Goal: Information Seeking & Learning: Learn about a topic

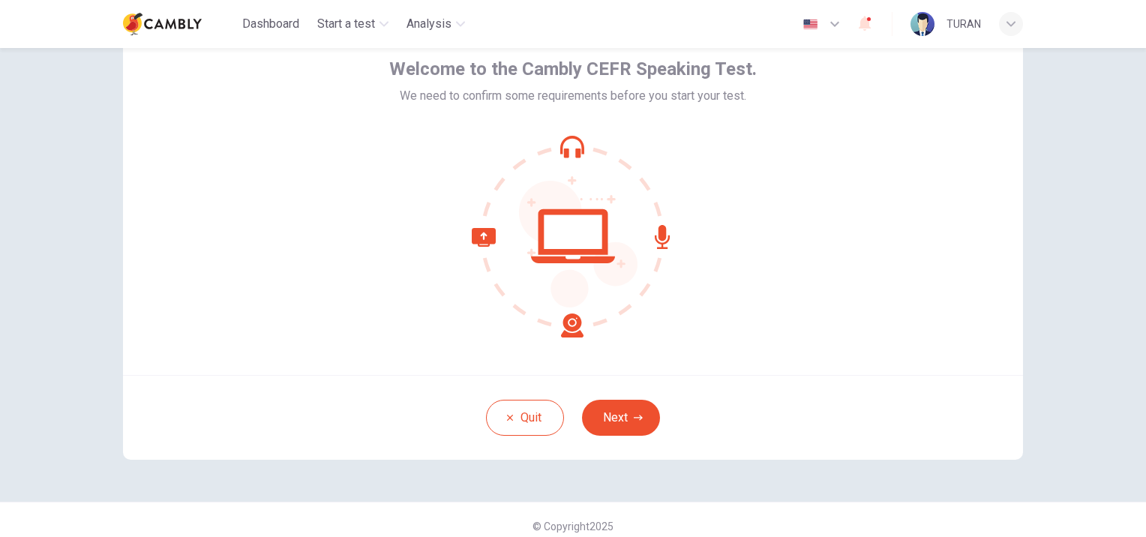
scroll to position [87, 0]
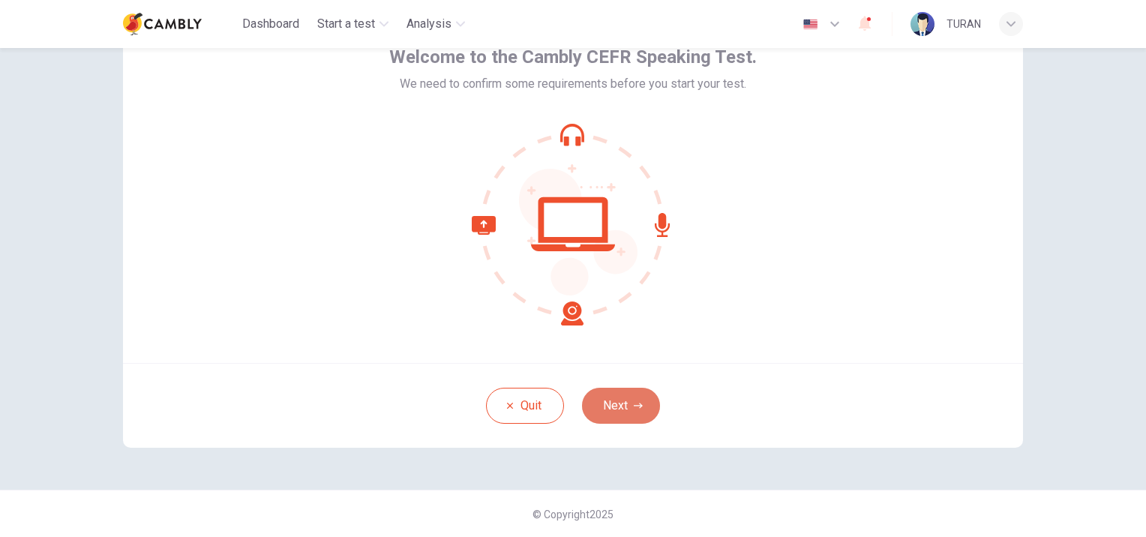
click at [617, 406] on button "Next" at bounding box center [621, 406] width 78 height 36
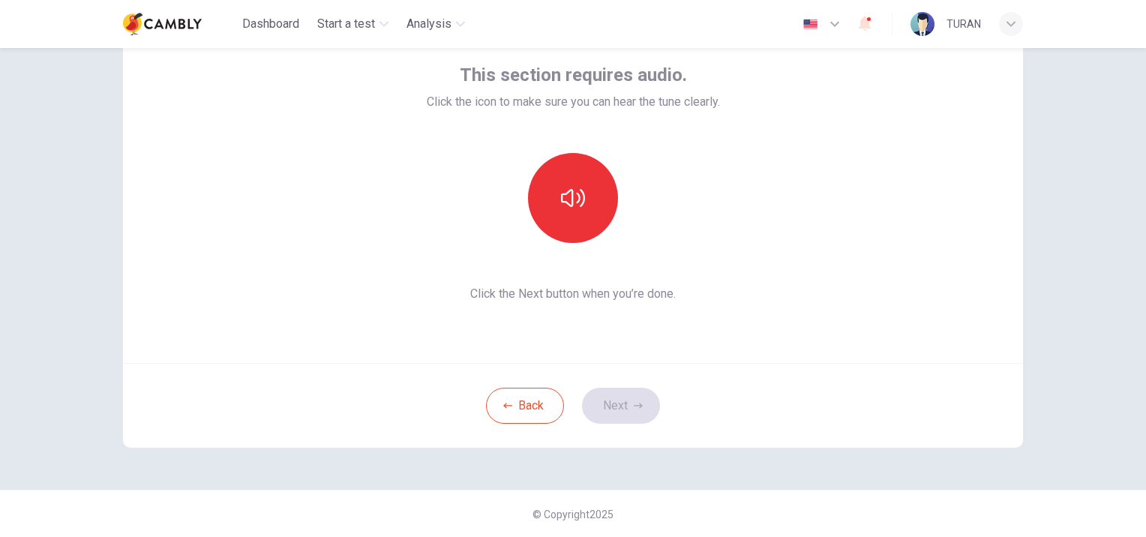
scroll to position [12, 0]
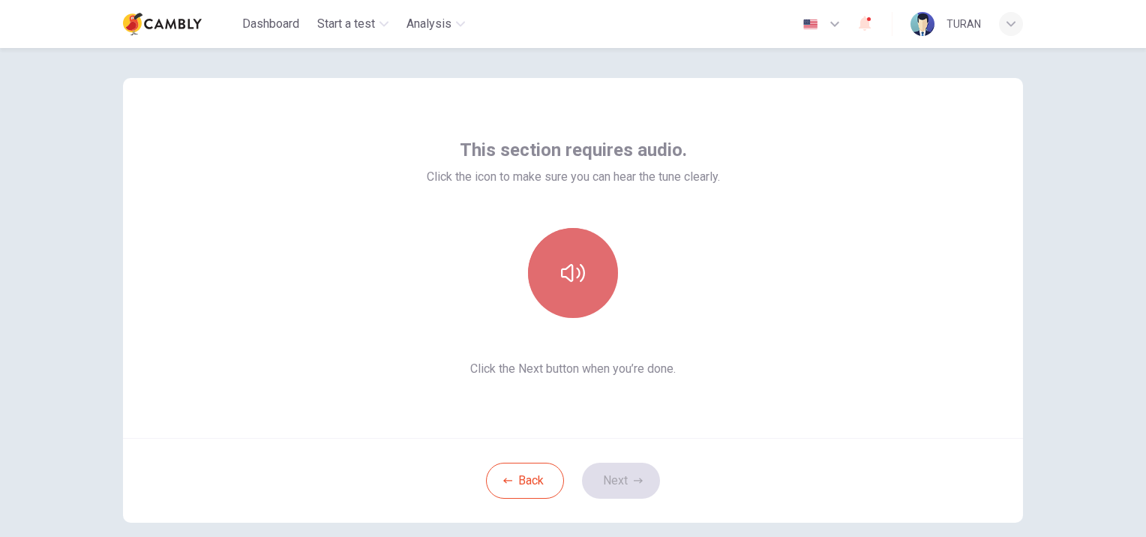
click at [587, 282] on button "button" at bounding box center [573, 273] width 90 height 90
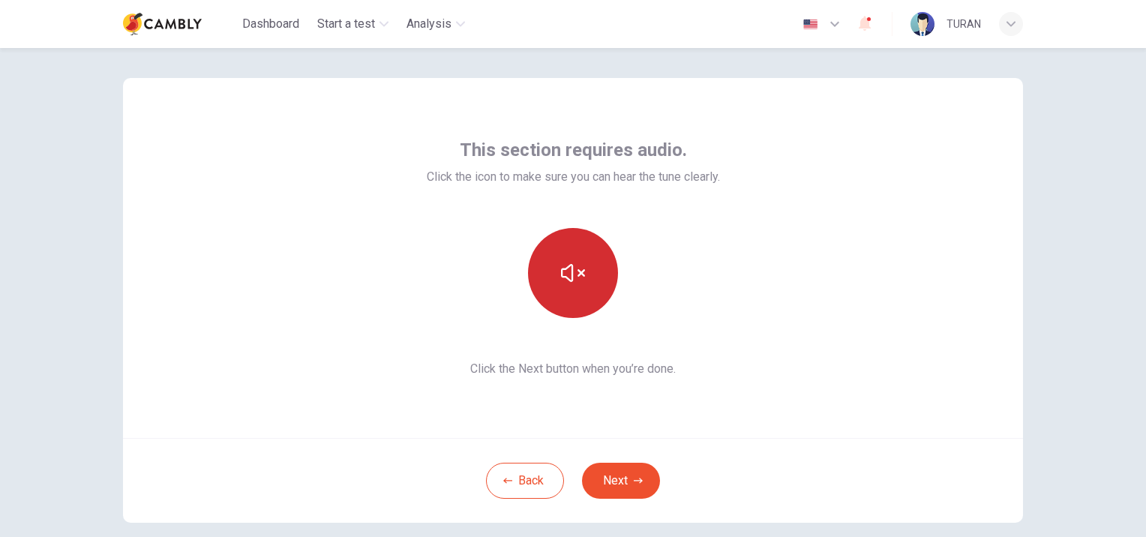
click at [583, 287] on button "button" at bounding box center [573, 273] width 90 height 90
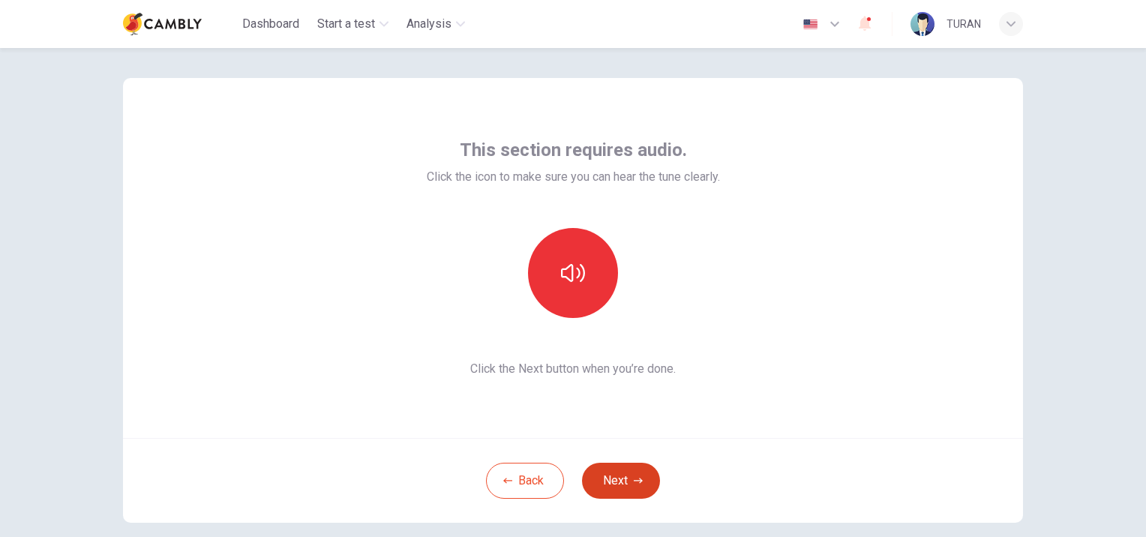
click at [613, 474] on button "Next" at bounding box center [621, 481] width 78 height 36
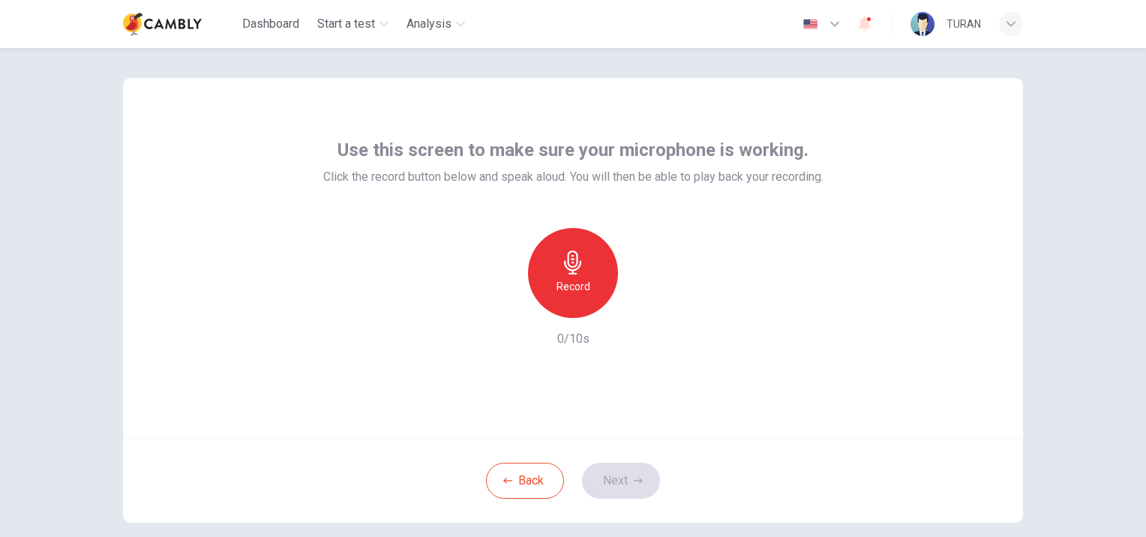
click at [579, 283] on h6 "Record" at bounding box center [574, 287] width 34 height 18
click at [576, 292] on h6 "Stop" at bounding box center [573, 287] width 23 height 18
click at [612, 486] on button "Next" at bounding box center [621, 481] width 78 height 36
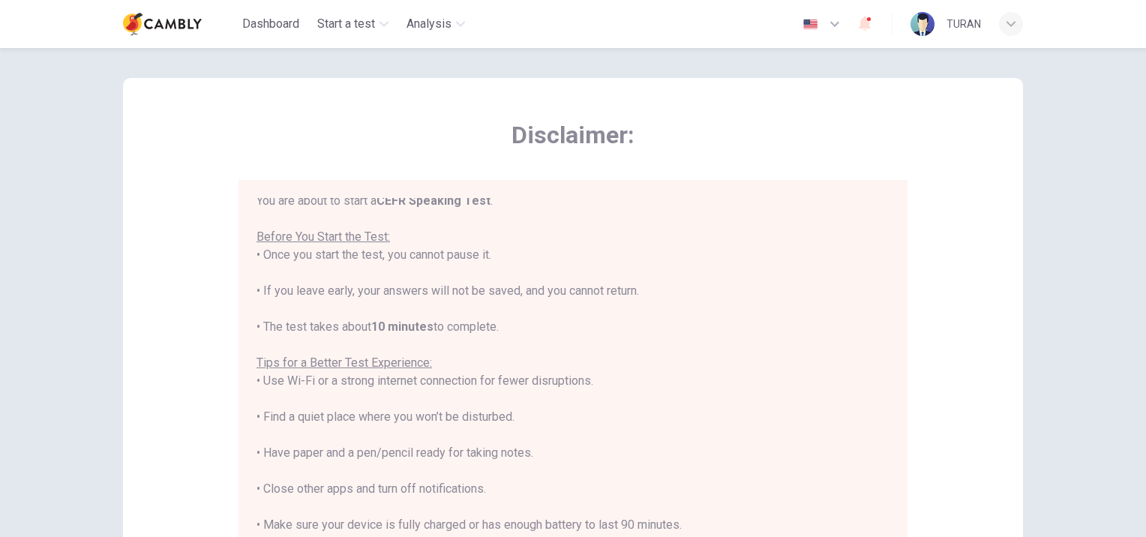
scroll to position [0, 0]
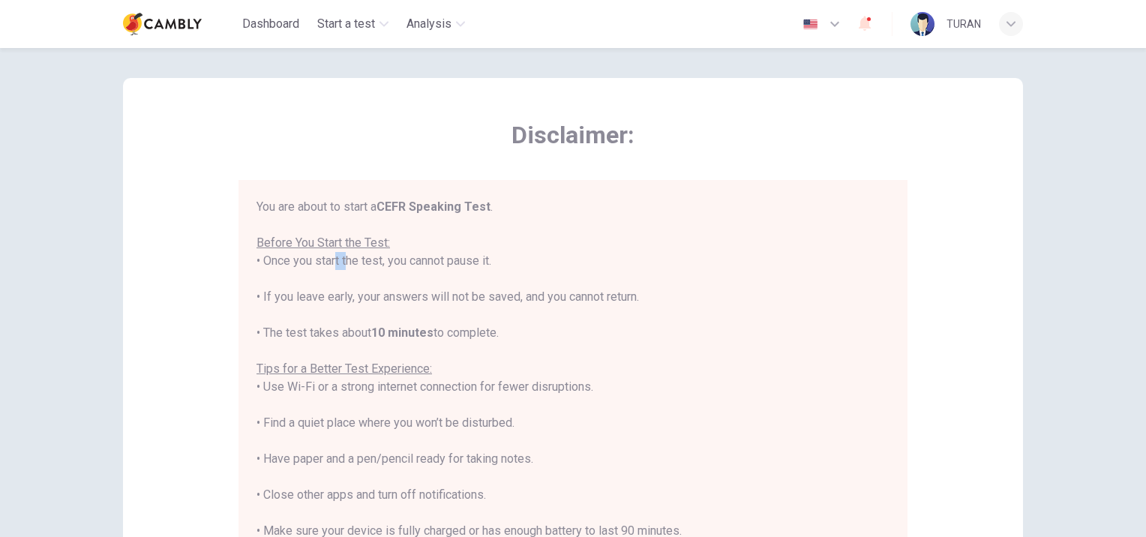
drag, startPoint x: 320, startPoint y: 264, endPoint x: 338, endPoint y: 260, distance: 18.6
click at [338, 260] on div "You are about to start a CEFR Speaking Test . Before You Start the Test: • Once…" at bounding box center [573, 405] width 633 height 414
drag, startPoint x: 338, startPoint y: 260, endPoint x: 389, endPoint y: 272, distance: 51.7
click at [389, 272] on div "You are about to start a CEFR Speaking Test . Before You Start the Test: • Once…" at bounding box center [573, 405] width 633 height 414
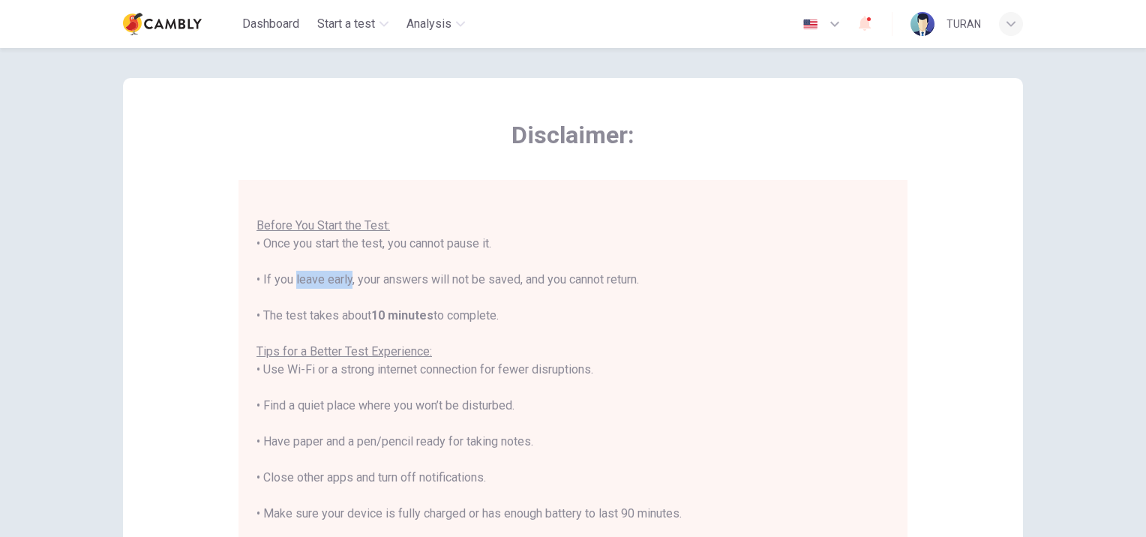
drag, startPoint x: 290, startPoint y: 278, endPoint x: 344, endPoint y: 286, distance: 54.5
click at [344, 286] on div "You are about to start a CEFR Speaking Test . Before You Start the Test: • Once…" at bounding box center [573, 388] width 633 height 414
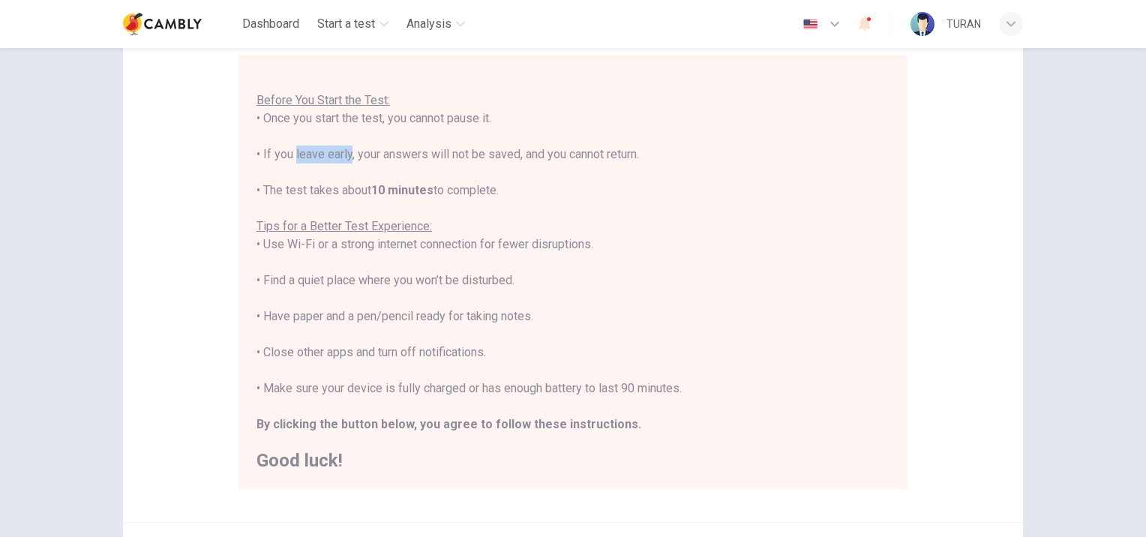
scroll to position [162, 0]
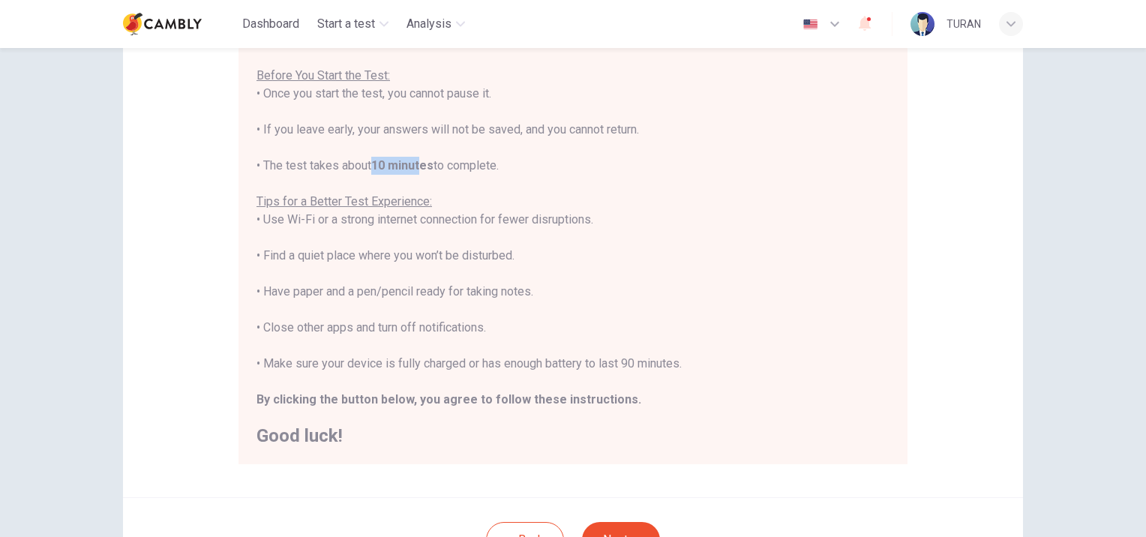
drag, startPoint x: 372, startPoint y: 165, endPoint x: 422, endPoint y: 163, distance: 50.3
click at [422, 163] on b "10 minutes" at bounding box center [402, 165] width 62 height 14
drag, startPoint x: 422, startPoint y: 163, endPoint x: 321, endPoint y: 227, distance: 120.1
click at [321, 227] on div "You are about to start a CEFR Speaking Test . Before You Start the Test: • Once…" at bounding box center [573, 238] width 633 height 414
drag, startPoint x: 321, startPoint y: 227, endPoint x: 339, endPoint y: 233, distance: 18.8
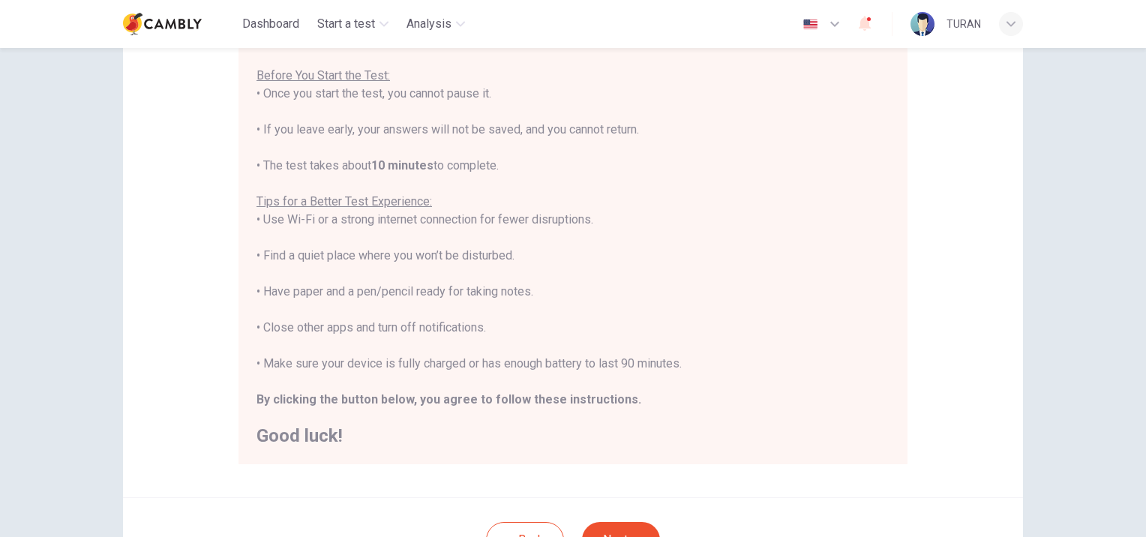
click at [339, 233] on div "You are about to start a CEFR Speaking Test . Before You Start the Test: • Once…" at bounding box center [573, 238] width 633 height 414
drag, startPoint x: 345, startPoint y: 222, endPoint x: 426, endPoint y: 220, distance: 81.1
click at [426, 220] on div "You are about to start a CEFR Speaking Test . Before You Start the Test: • Once…" at bounding box center [573, 238] width 633 height 414
drag, startPoint x: 426, startPoint y: 220, endPoint x: 361, endPoint y: 248, distance: 70.9
click at [361, 248] on div "You are about to start a CEFR Speaking Test . Before You Start the Test: • Once…" at bounding box center [573, 238] width 633 height 414
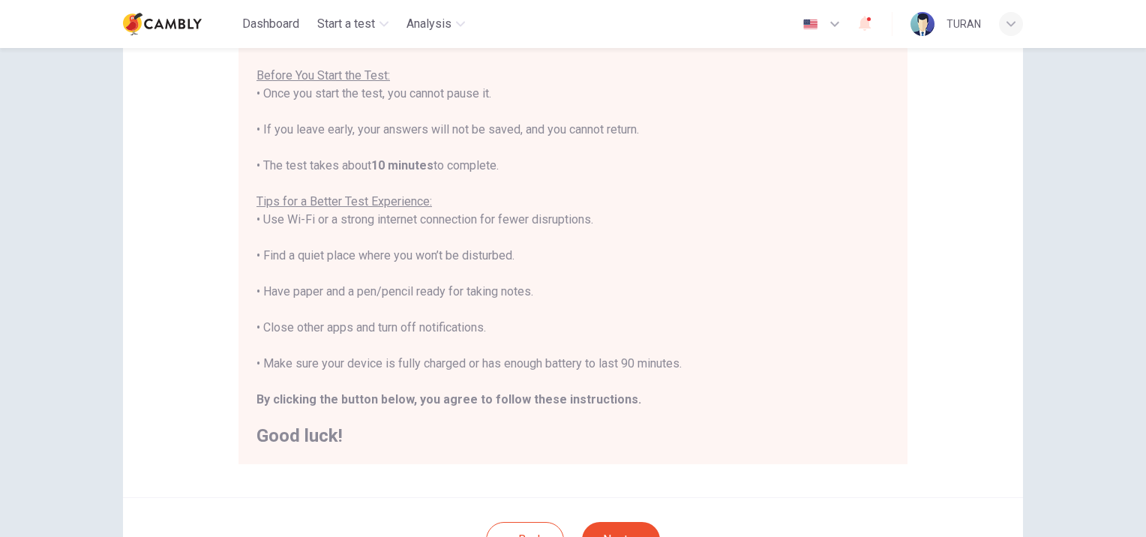
drag, startPoint x: 361, startPoint y: 248, endPoint x: 395, endPoint y: 275, distance: 44.3
click at [395, 275] on div "You are about to start a CEFR Speaking Test . Before You Start the Test: • Once…" at bounding box center [573, 238] width 633 height 414
drag, startPoint x: 347, startPoint y: 288, endPoint x: 411, endPoint y: 290, distance: 63.8
click at [411, 290] on div "You are about to start a CEFR Speaking Test . Before You Start the Test: • Once…" at bounding box center [573, 238] width 633 height 414
drag, startPoint x: 411, startPoint y: 290, endPoint x: 404, endPoint y: 306, distance: 17.4
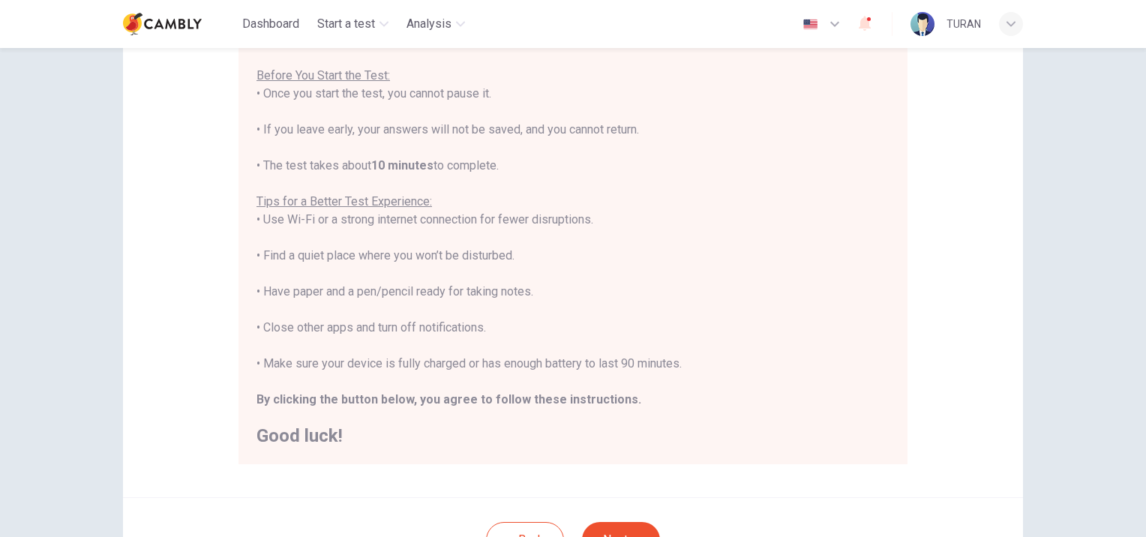
click at [404, 306] on div "You are about to start a CEFR Speaking Test . Before You Start the Test: • Once…" at bounding box center [573, 238] width 633 height 414
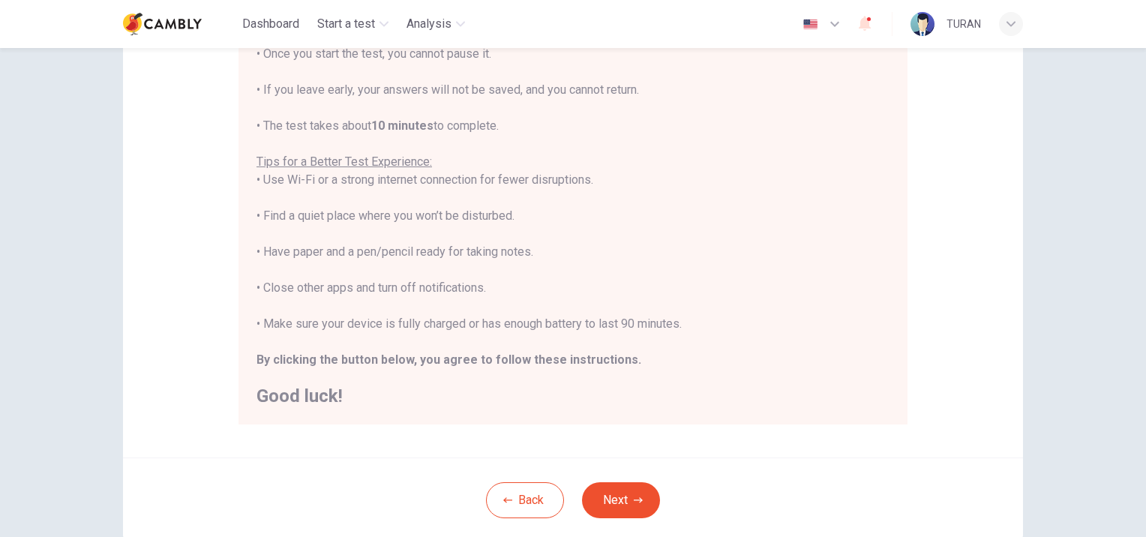
scroll to position [237, 0]
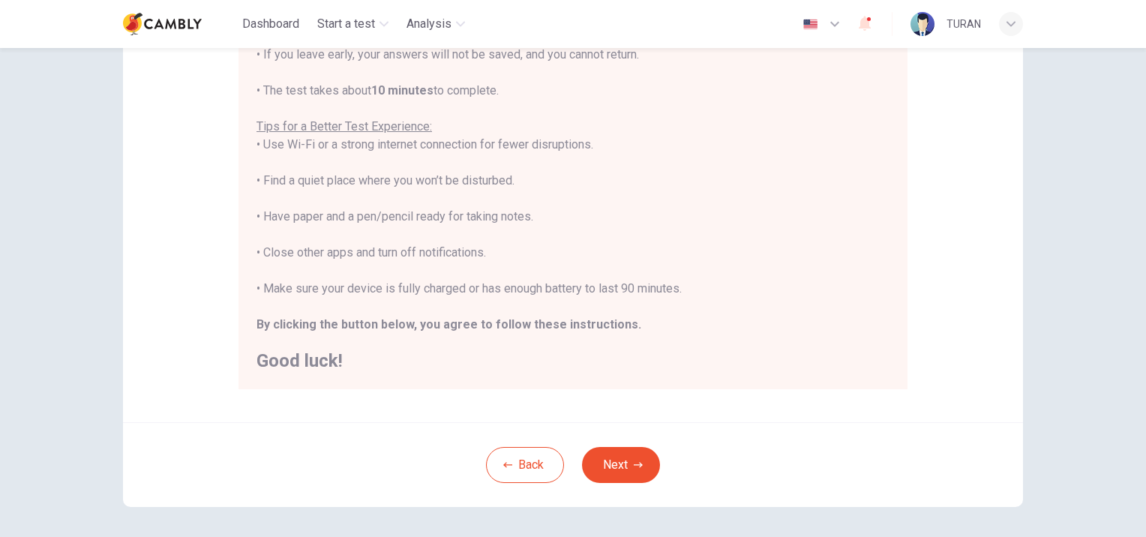
click at [501, 294] on div "You are about to start a CEFR Speaking Test . Before You Start the Test: • Once…" at bounding box center [573, 163] width 633 height 414
click at [682, 288] on div "You are about to start a CEFR Speaking Test . Before You Start the Test: • Once…" at bounding box center [573, 163] width 633 height 414
drag, startPoint x: 684, startPoint y: 288, endPoint x: 260, endPoint y: 285, distance: 423.9
click at [260, 285] on div "You are about to start a CEFR Speaking Test . Before You Start the Test: • Once…" at bounding box center [573, 163] width 633 height 414
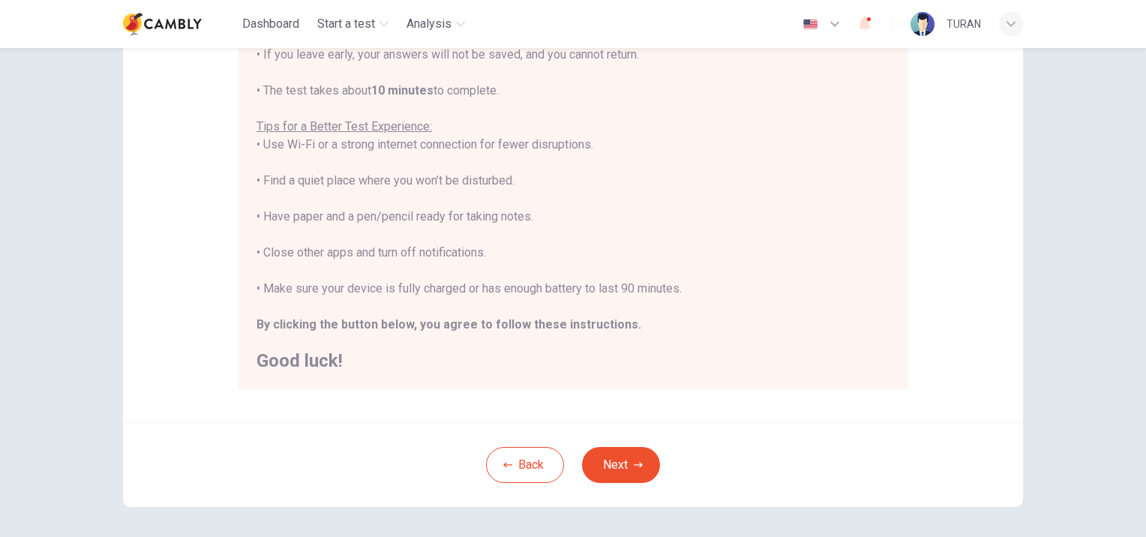
copy div "Make sure your device is fully charged or has enough battery to last 90 minutes."
click at [354, 319] on b "By clicking the button below, you agree to follow these instructions." at bounding box center [449, 324] width 385 height 14
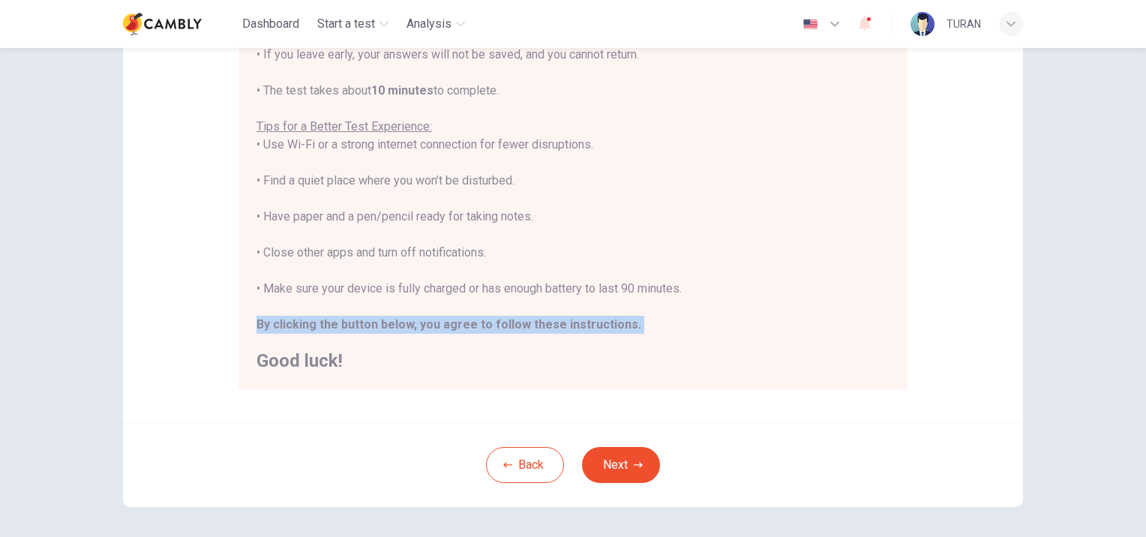
click at [354, 319] on b "By clicking the button below, you agree to follow these instructions." at bounding box center [449, 324] width 385 height 14
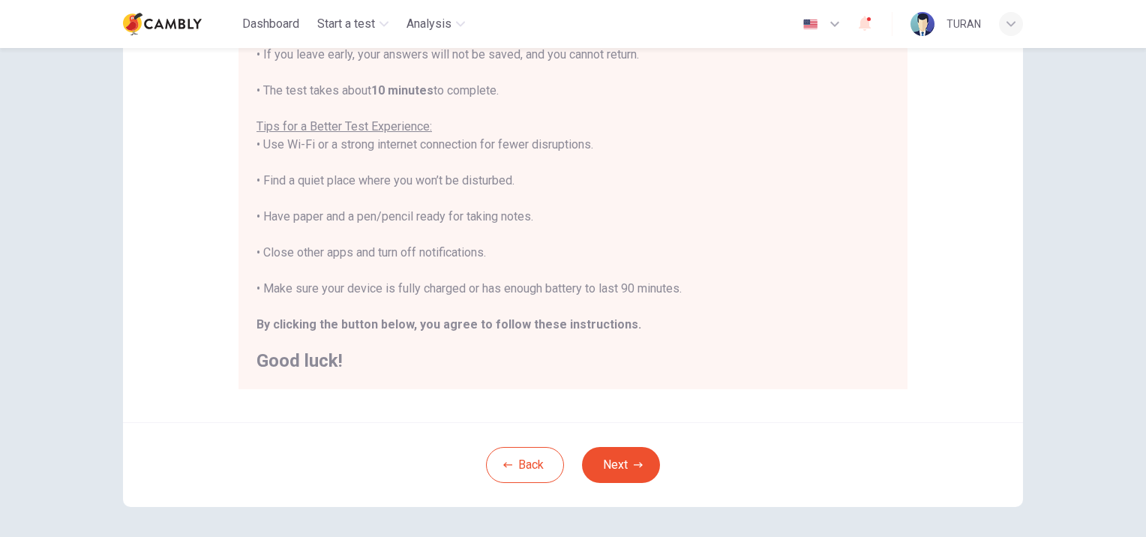
drag, startPoint x: 354, startPoint y: 319, endPoint x: 332, endPoint y: 183, distance: 137.5
click at [332, 183] on div "You are about to start a CEFR Speaking Test . Before You Start the Test: • Once…" at bounding box center [573, 163] width 633 height 414
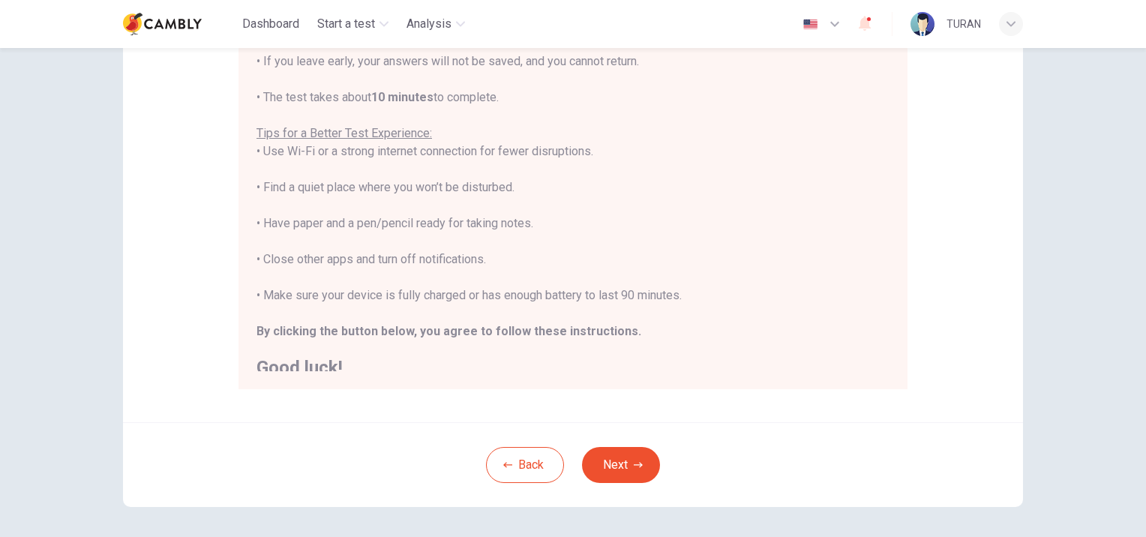
scroll to position [0, 0]
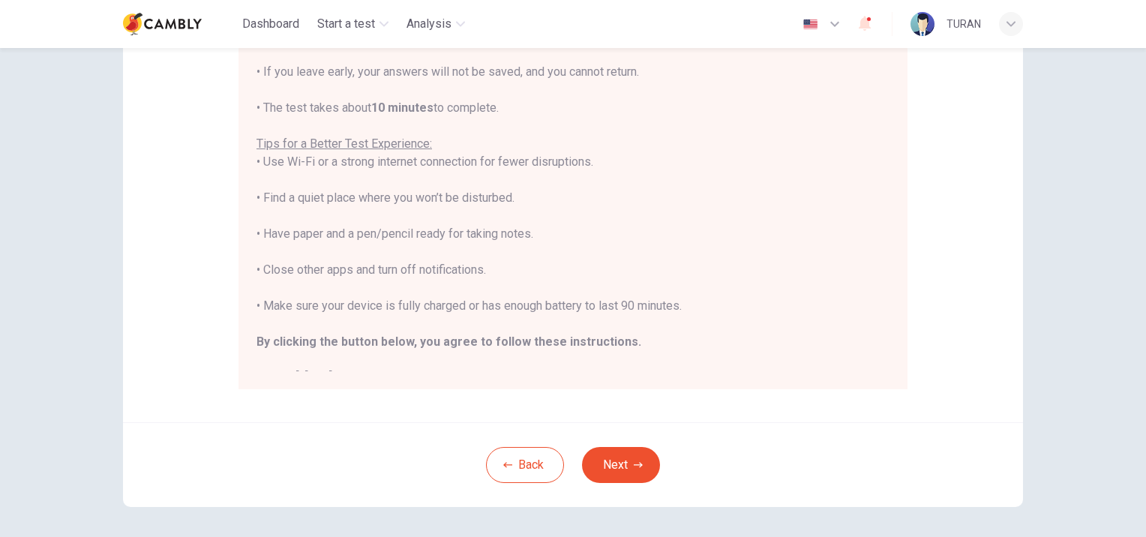
click at [401, 105] on b "10 minutes" at bounding box center [402, 108] width 62 height 14
copy div "• The test takes about 10 minutes to complete."
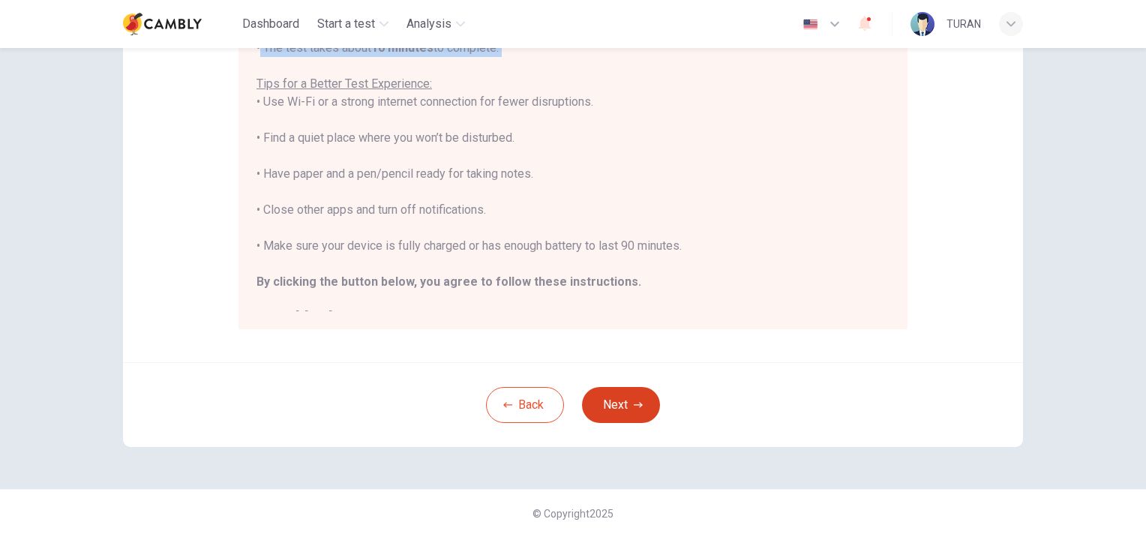
click at [610, 410] on button "Next" at bounding box center [621, 405] width 78 height 36
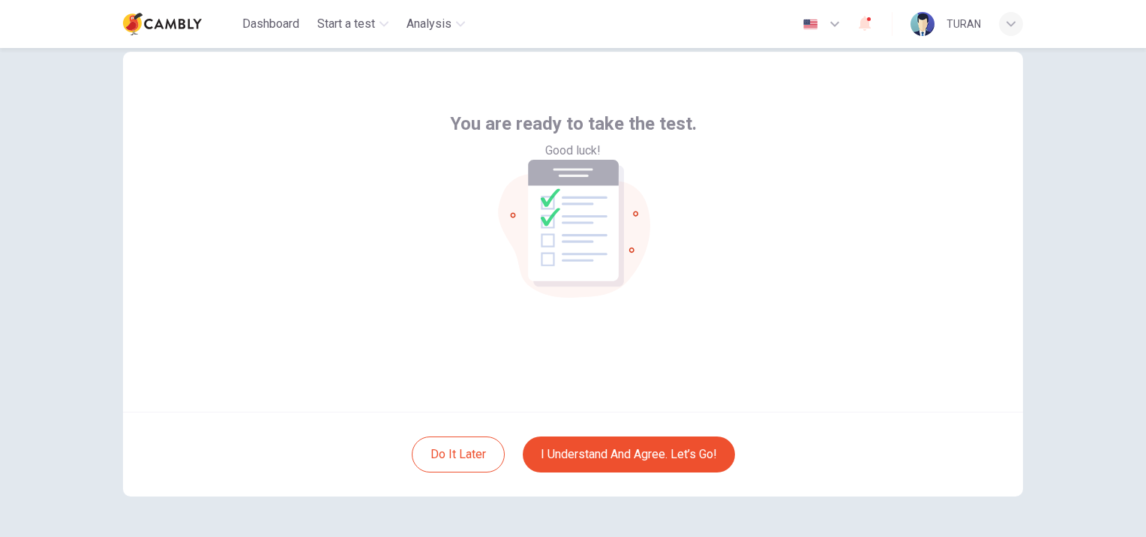
scroll to position [12, 0]
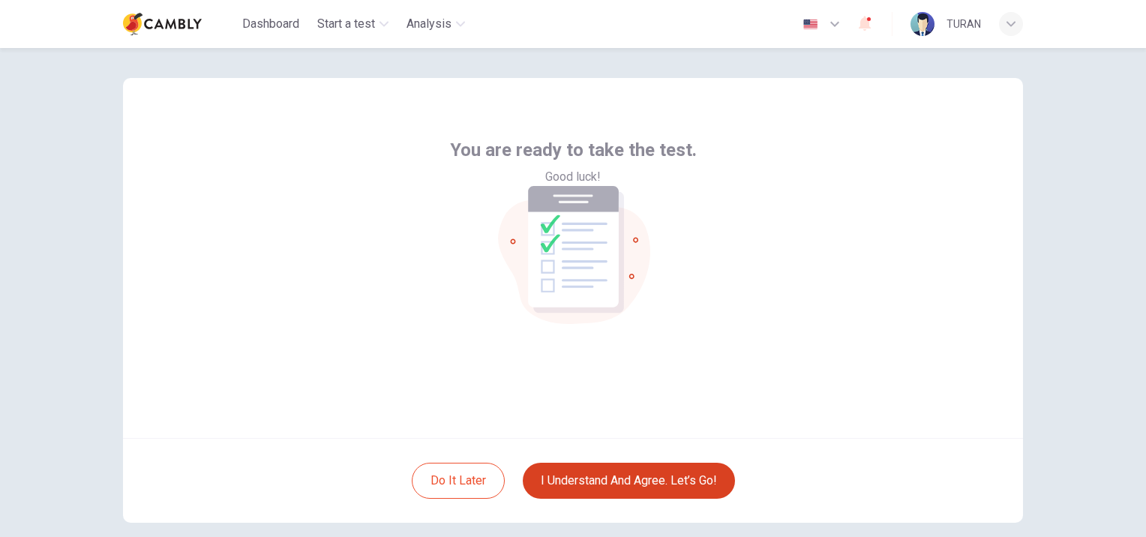
click at [624, 481] on button "I understand and agree. Let’s go!" at bounding box center [629, 481] width 212 height 36
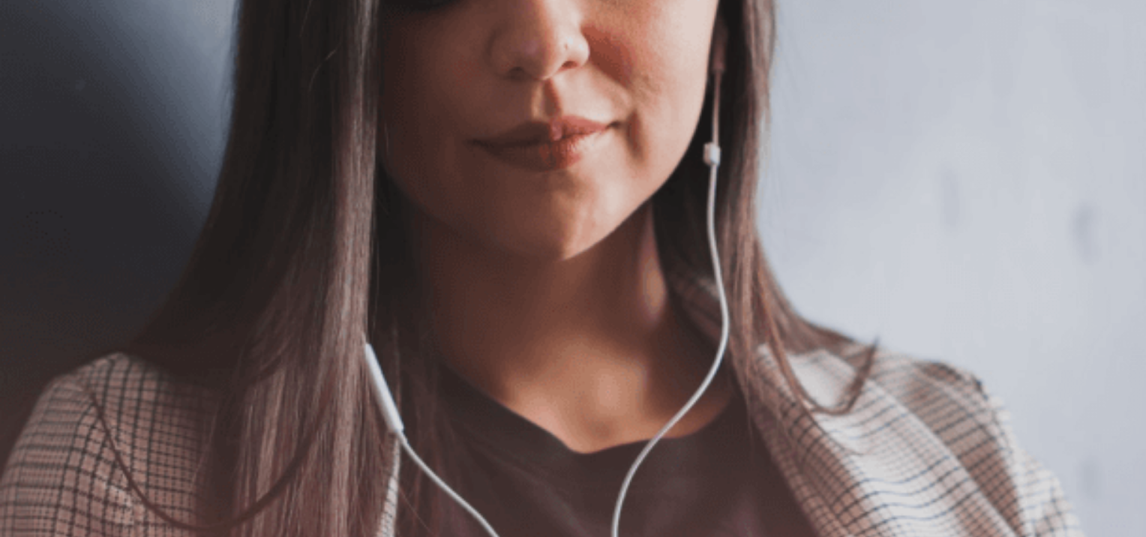
scroll to position [198, 0]
drag, startPoint x: 364, startPoint y: 273, endPoint x: 208, endPoint y: 150, distance: 198.7
click at [212, 153] on div "The Speaking Test will begin soon. Use a headset if available (recommended for …" at bounding box center [573, 113] width 1146 height 162
drag, startPoint x: 165, startPoint y: 119, endPoint x: 325, endPoint y: 254, distance: 209.2
click at [324, 194] on div "The Speaking Test will begin soon. Use a headset if available (recommended for …" at bounding box center [573, 113] width 1146 height 162
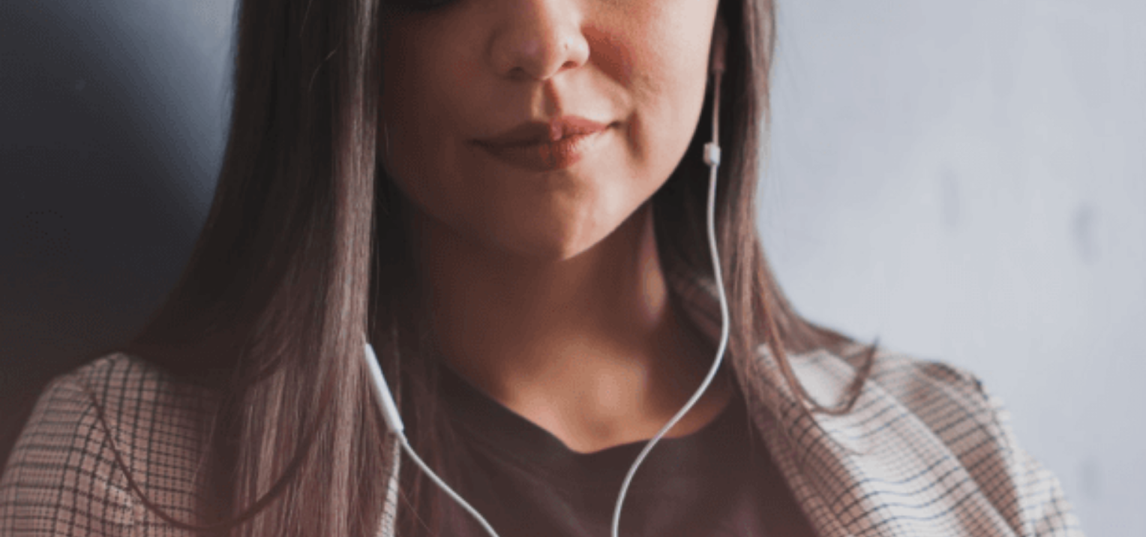
click at [278, 173] on span "Use a headset if available (recommended for best audio quality). Ensure your mi…" at bounding box center [169, 112] width 338 height 122
click at [43, 77] on button "Continue" at bounding box center [21, 105] width 43 height 56
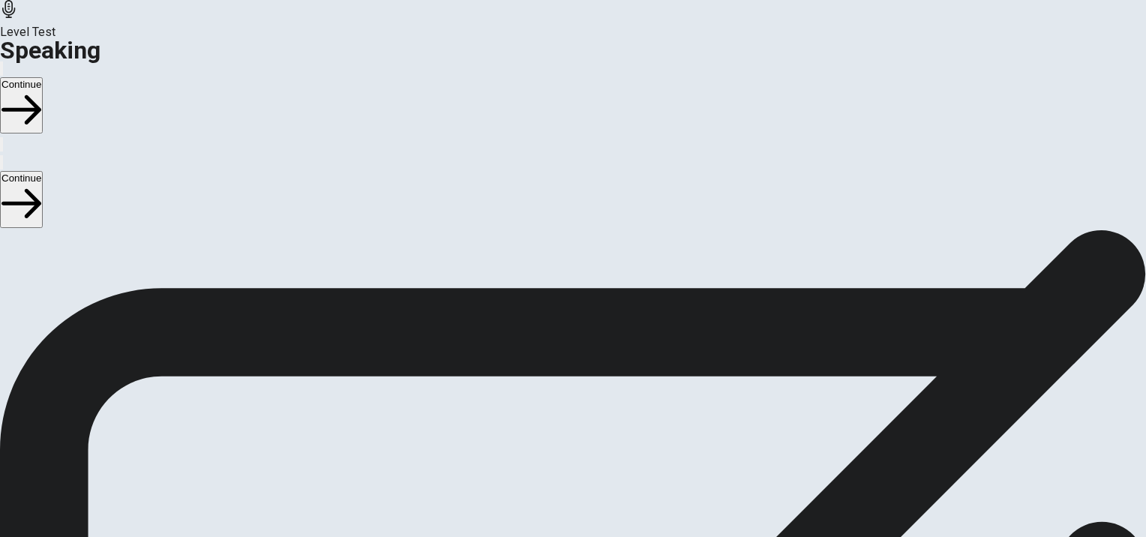
scroll to position [75, 0]
click at [557, 380] on button "Play Audio" at bounding box center [555, 387] width 3 height 14
click at [572, 391] on icon "Pause Audio" at bounding box center [565, 400] width 16 height 18
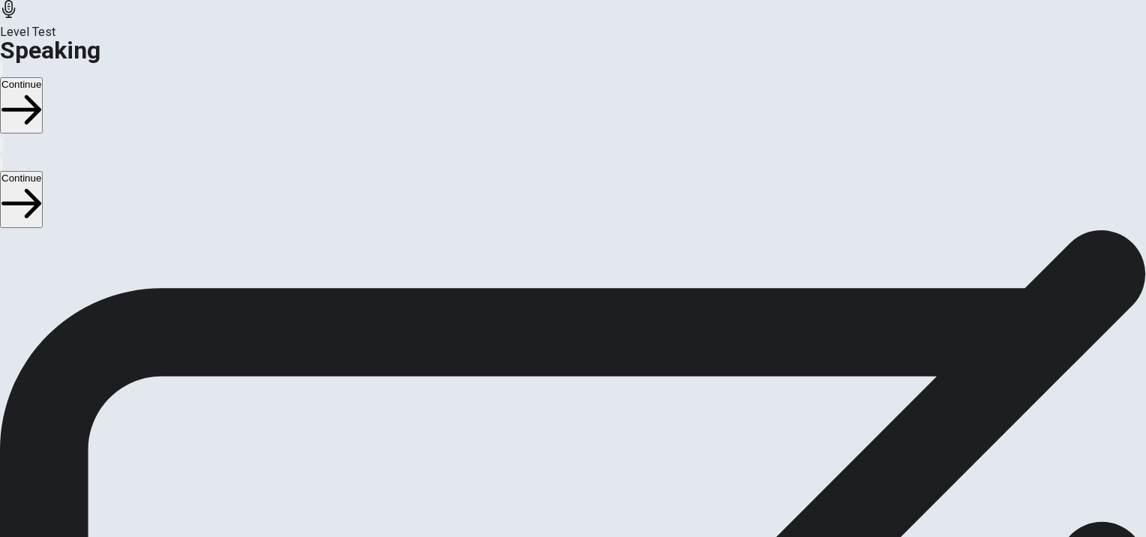
click at [43, 77] on button "Continue" at bounding box center [21, 105] width 43 height 56
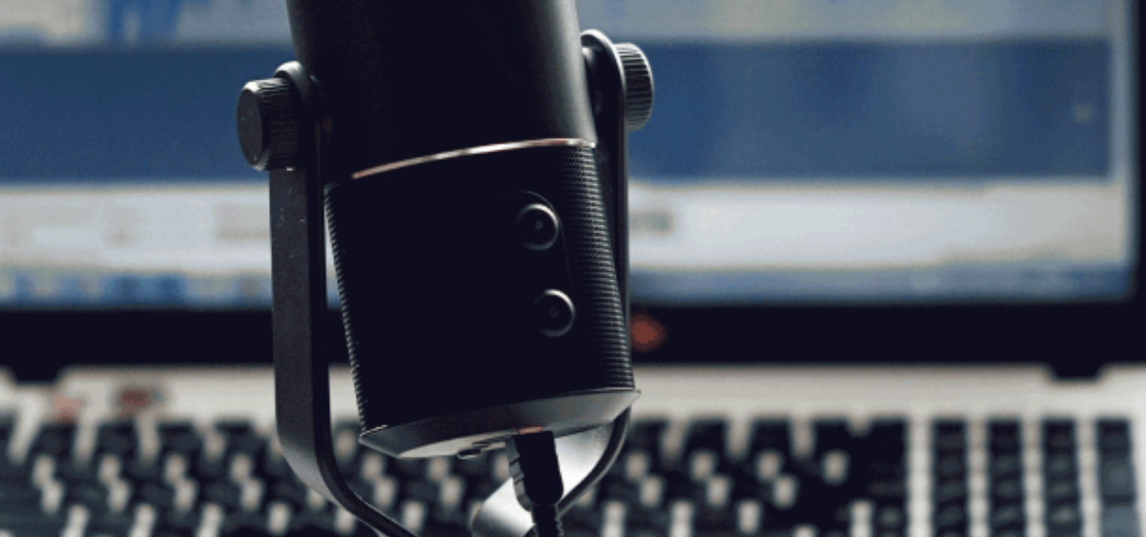
scroll to position [225, 0]
click at [215, 179] on span "The Speaking Test will start now. There are 3 questions in this section. Import…" at bounding box center [275, 109] width 551 height 140
drag, startPoint x: 336, startPoint y: 239, endPoint x: 197, endPoint y: 238, distance: 138.8
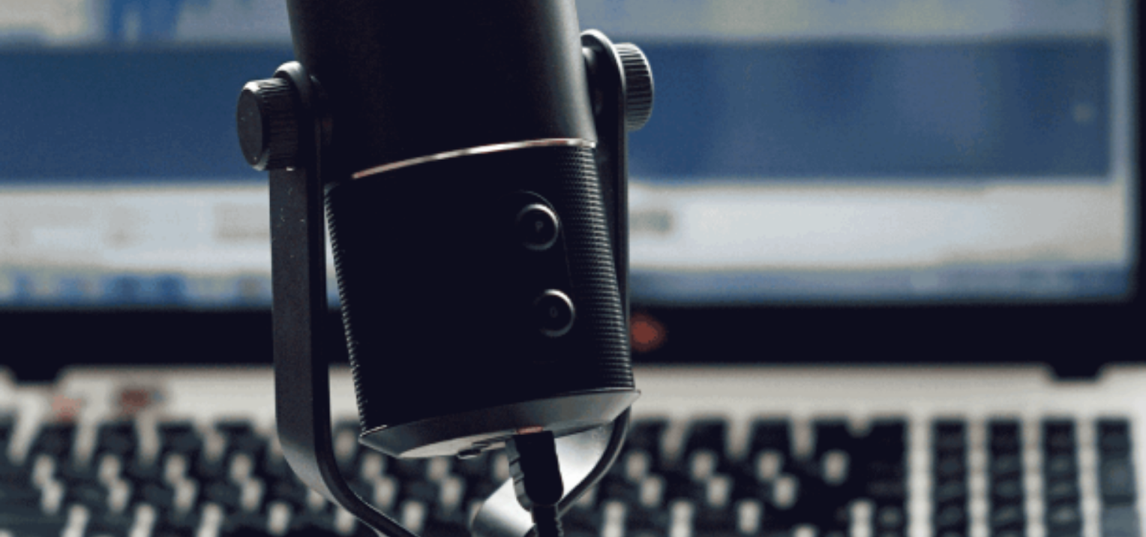
click at [197, 179] on span "The Speaking Test will start now. There are 3 questions in this section. Import…" at bounding box center [275, 109] width 551 height 140
drag, startPoint x: 172, startPoint y: 260, endPoint x: 255, endPoint y: 287, distance: 87.5
click at [255, 182] on div "CEFR Speaking Test The Speaking Test will start now. There are 3 questions in t…" at bounding box center [573, 101] width 1146 height 162
click at [43, 77] on button "Continue" at bounding box center [21, 105] width 43 height 56
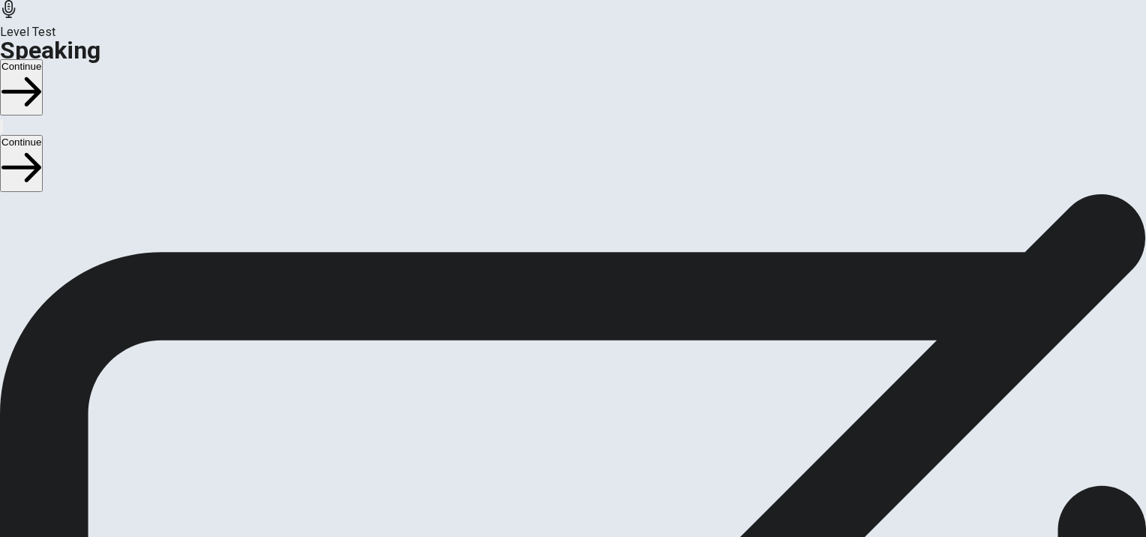
click at [43, 59] on button "Continue" at bounding box center [21, 87] width 43 height 56
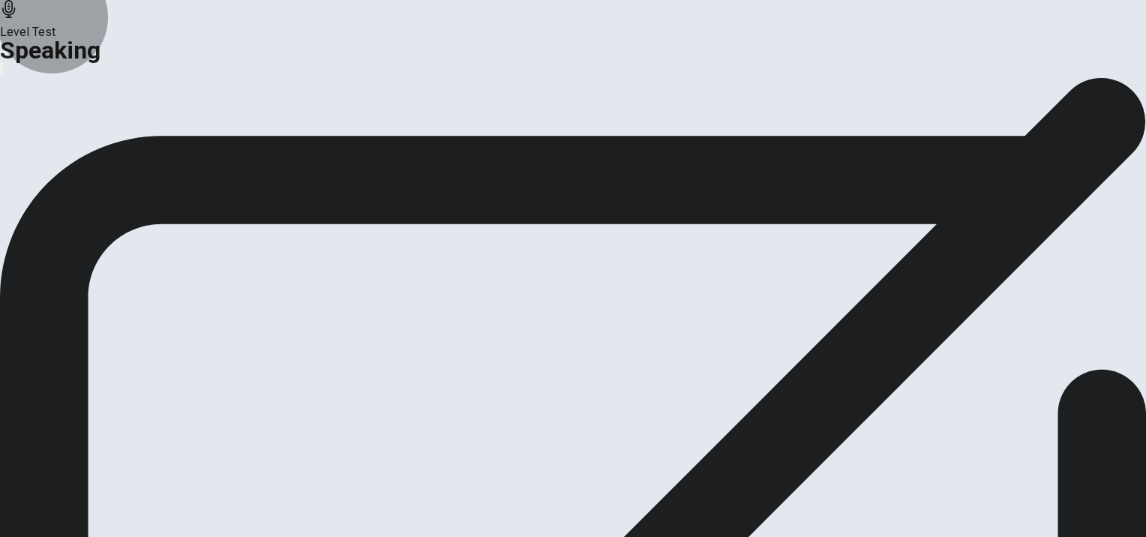
click at [119, 179] on button "Continue" at bounding box center [89, 168] width 61 height 20
